Goal: Navigation & Orientation: Find specific page/section

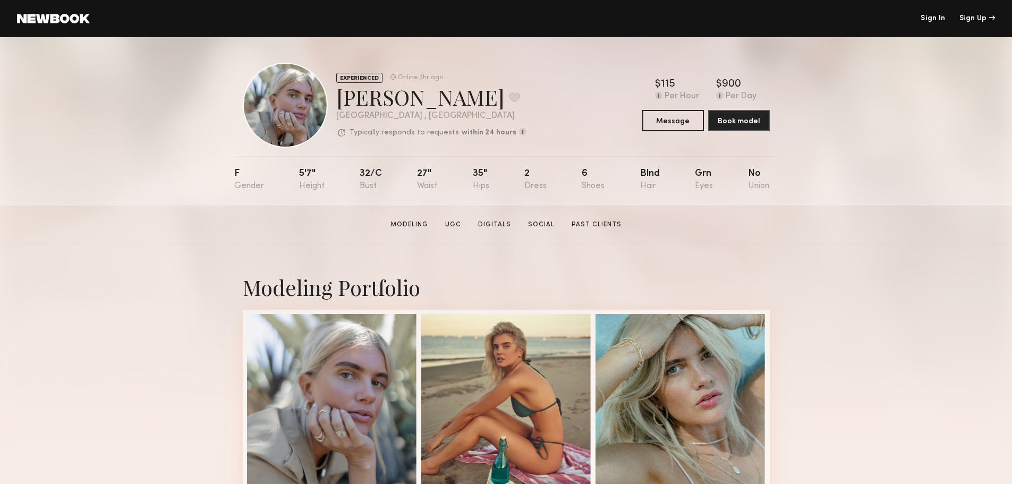
click at [69, 27] on header "Sign In Sign Up" at bounding box center [506, 18] width 1012 height 37
click at [67, 21] on link at bounding box center [53, 19] width 73 height 10
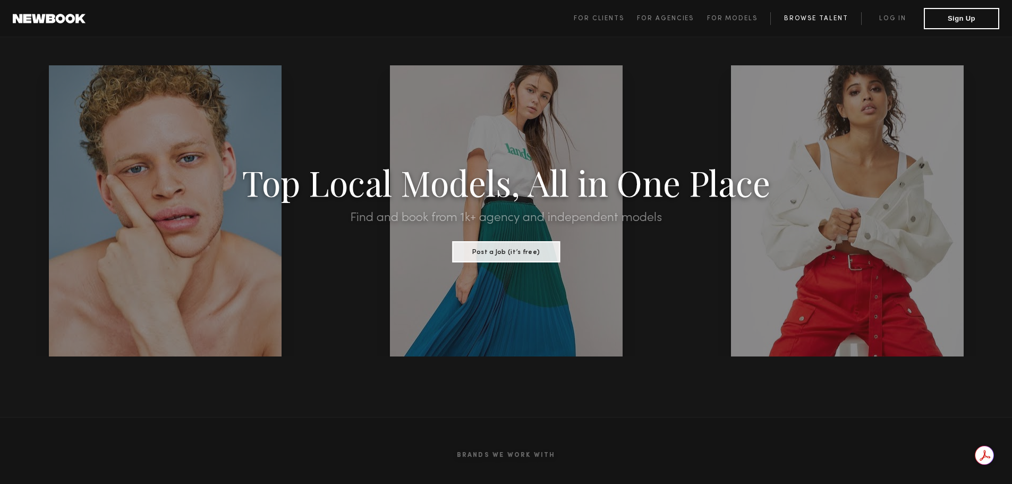
click at [811, 18] on link "Browse Talent" at bounding box center [815, 18] width 91 height 13
